Goal: Information Seeking & Learning: Learn about a topic

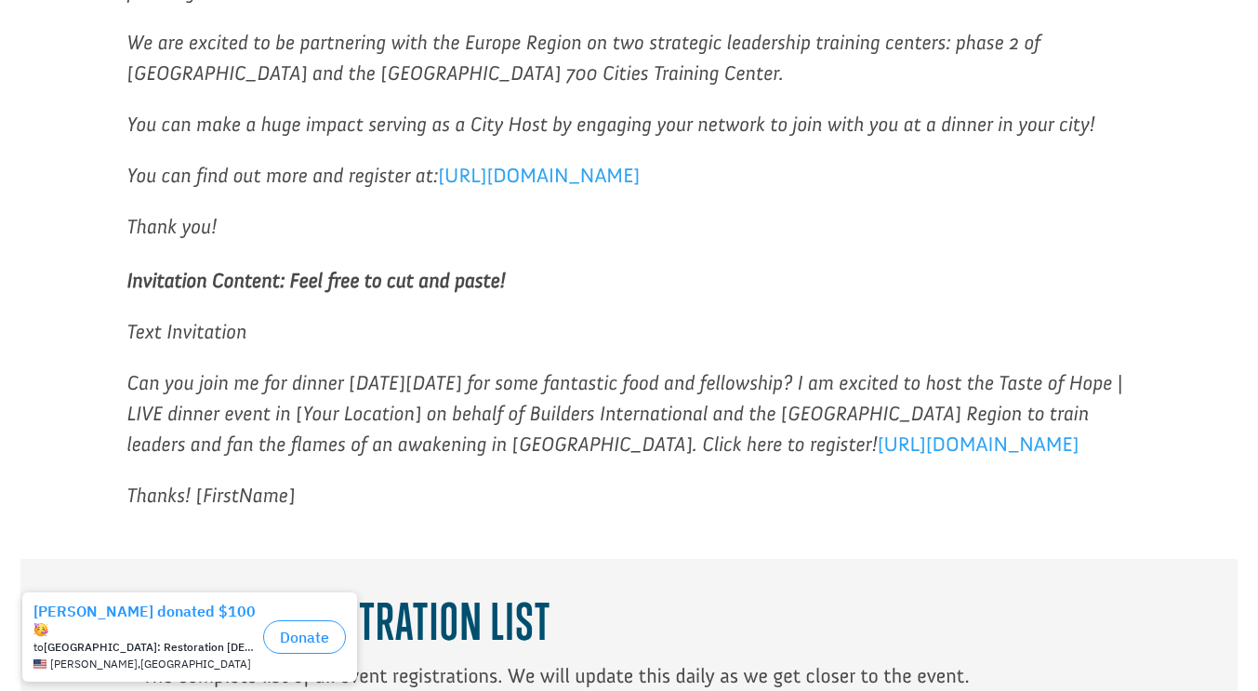
scroll to position [2076, 0]
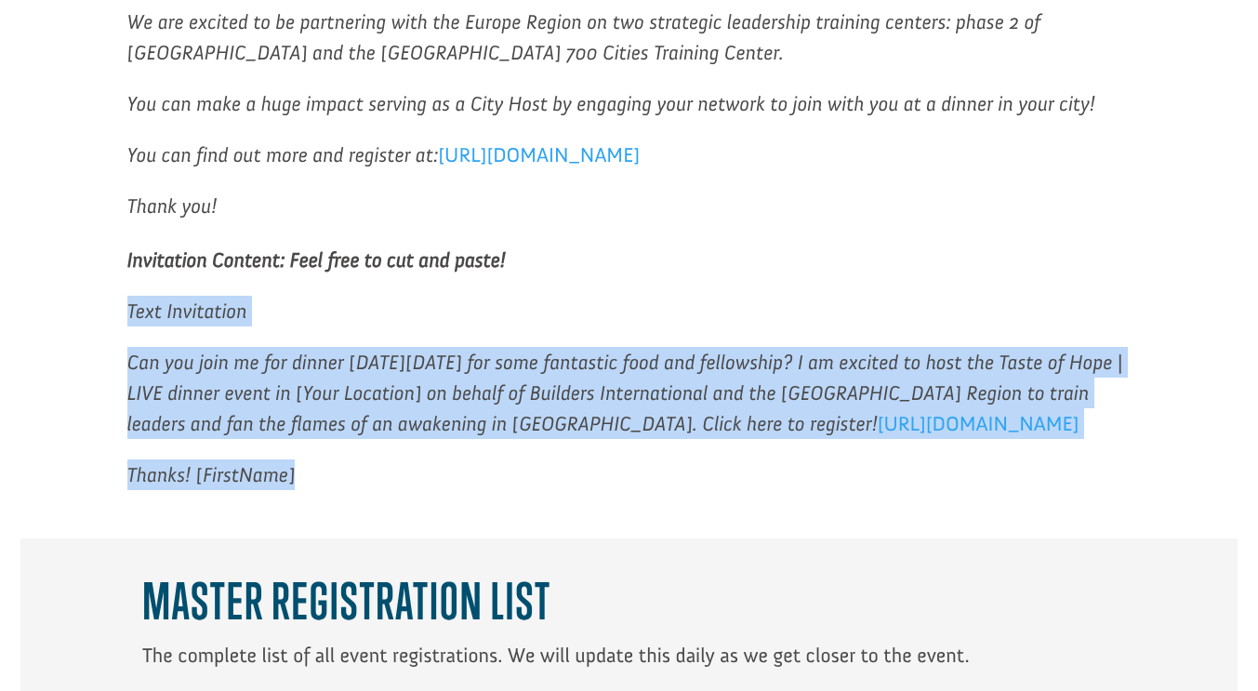
drag, startPoint x: 304, startPoint y: 419, endPoint x: 126, endPoint y: 278, distance: 227.0
click at [126, 278] on div "Event Invitations Feel free to copy and paste this content to social media, tex…" at bounding box center [628, 90] width 1217 height 897
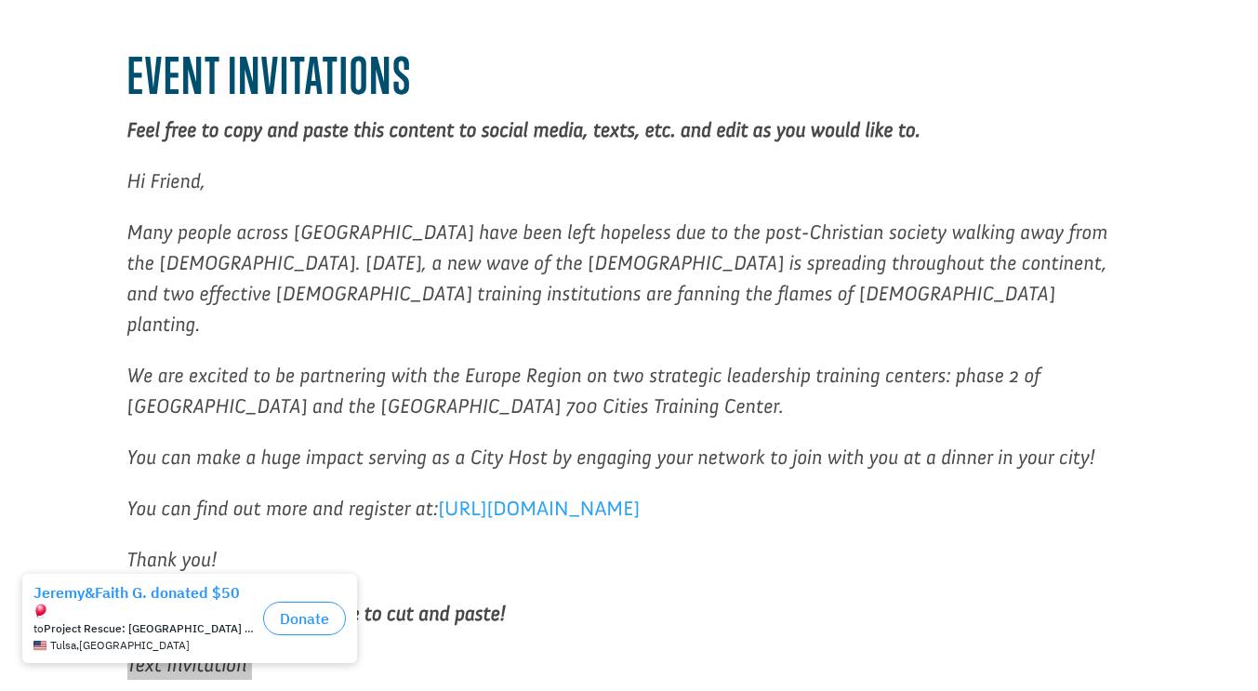
scroll to position [1721, 0]
